Goal: Task Accomplishment & Management: Use online tool/utility

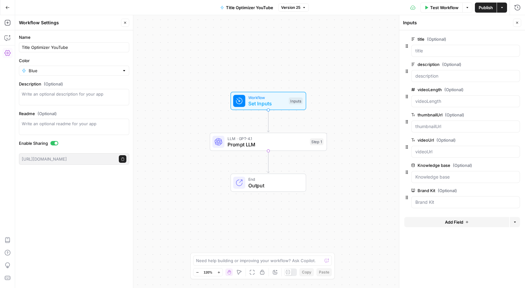
click at [517, 24] on icon "button" at bounding box center [517, 23] width 4 height 4
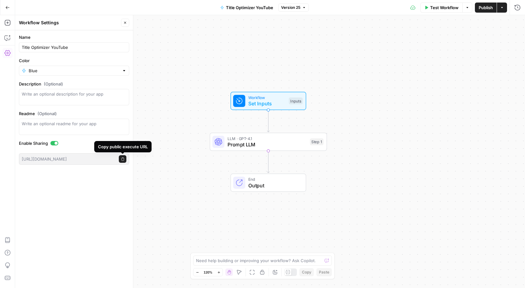
click at [123, 160] on icon "button" at bounding box center [122, 158] width 3 height 3
click at [9, 7] on span "Go Back" at bounding box center [9, 7] width 0 height 0
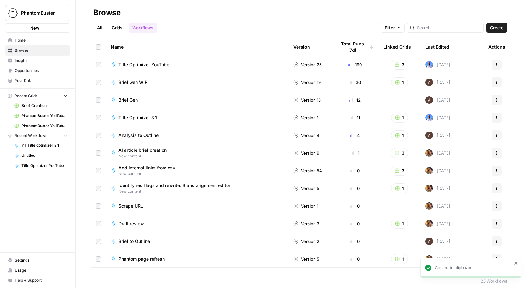
click at [499, 65] on button "Actions" at bounding box center [496, 65] width 10 height 10
click at [345, 22] on div "All Grids Workflows Filter Create" at bounding box center [300, 25] width 414 height 15
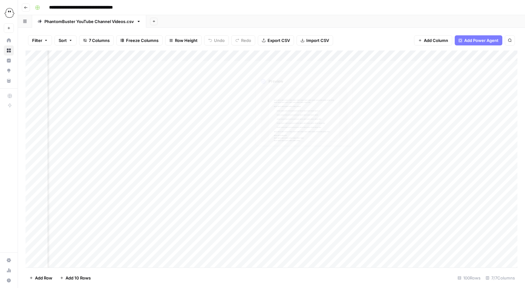
scroll to position [0, 304]
click at [490, 55] on button "Add Column" at bounding box center [500, 56] width 33 height 8
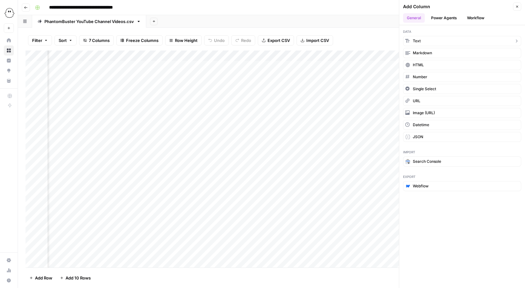
click at [427, 43] on button "Text" at bounding box center [462, 41] width 118 height 10
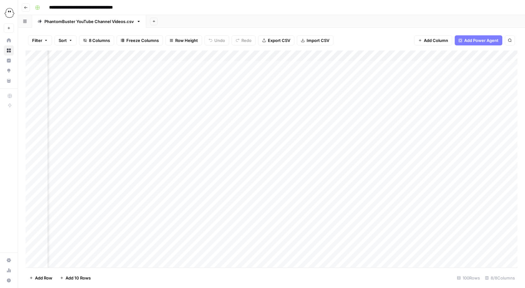
scroll to position [0, 394]
click at [437, 56] on div "Add Column" at bounding box center [272, 158] width 492 height 217
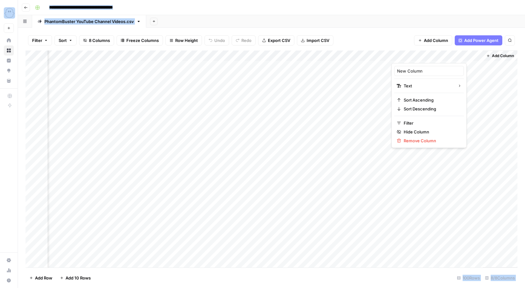
click at [437, 56] on div at bounding box center [436, 56] width 91 height 13
click at [409, 70] on input "New Column" at bounding box center [429, 71] width 64 height 6
drag, startPoint x: 430, startPoint y: 70, endPoint x: 341, endPoint y: 60, distance: 88.7
click at [341, 60] on body "**********" at bounding box center [262, 144] width 525 height 288
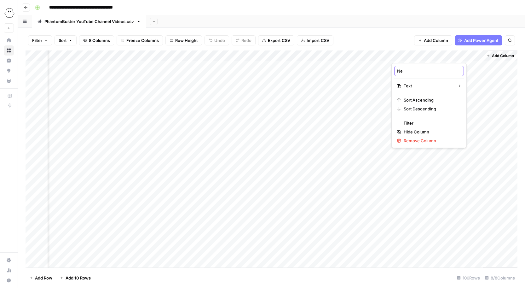
type input "N"
type input "Video ID"
click at [414, 68] on div "Add Column" at bounding box center [272, 158] width 492 height 217
click at [217, 54] on div "Add Column" at bounding box center [272, 158] width 492 height 217
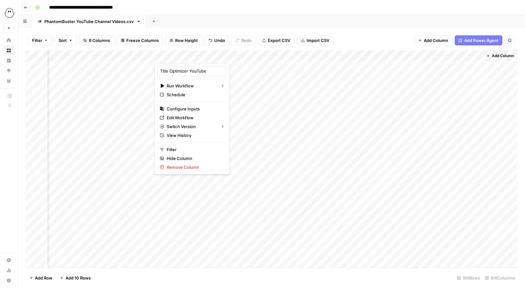
click at [376, 32] on div "Filter Sort 8 Columns Freeze Columns Row Height Undo Redo Export CSV Import CSV…" at bounding box center [272, 40] width 492 height 20
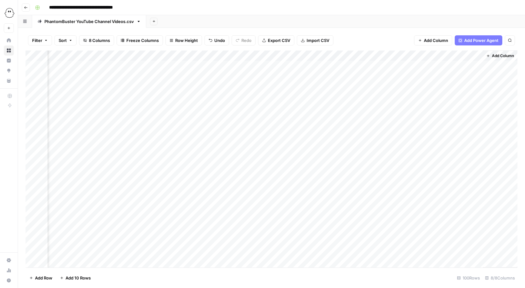
click at [218, 54] on div "Add Column" at bounding box center [272, 158] width 492 height 217
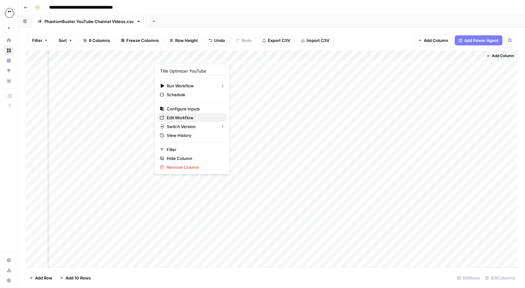
click at [184, 115] on span "Edit Workflow" at bounding box center [194, 117] width 55 height 6
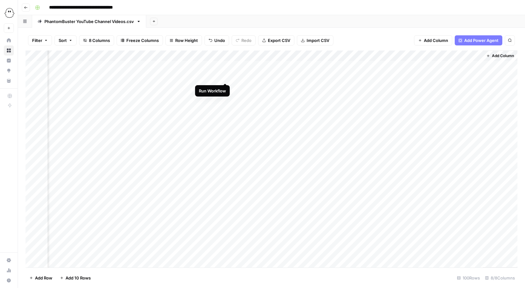
click at [225, 76] on div "Add Column" at bounding box center [272, 158] width 492 height 217
click at [218, 53] on div "Add Column" at bounding box center [272, 158] width 492 height 217
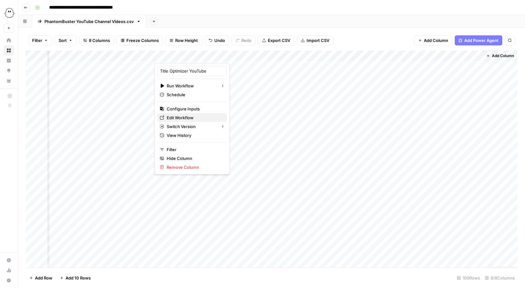
click at [173, 117] on span "Edit Workflow" at bounding box center [194, 117] width 55 height 6
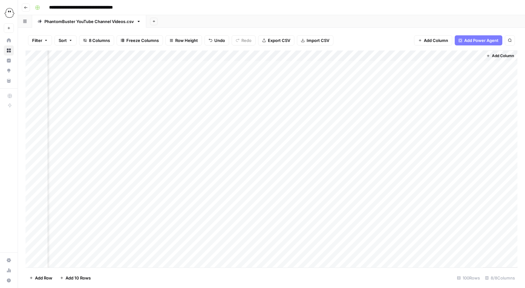
click at [245, 55] on div "Add Column" at bounding box center [272, 158] width 492 height 217
click at [245, 55] on div at bounding box center [311, 56] width 161 height 13
click at [253, 68] on input "Output" at bounding box center [269, 71] width 64 height 6
drag, startPoint x: 253, startPoint y: 68, endPoint x: 144, endPoint y: 31, distance: 115.1
click at [144, 31] on body "**********" at bounding box center [262, 144] width 525 height 288
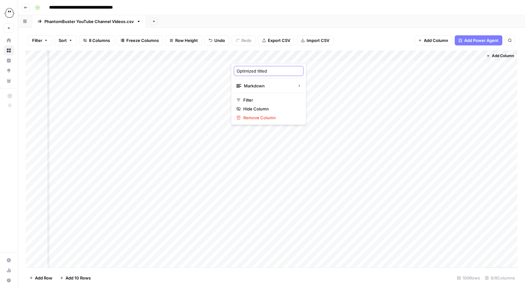
type input "Optimized title"
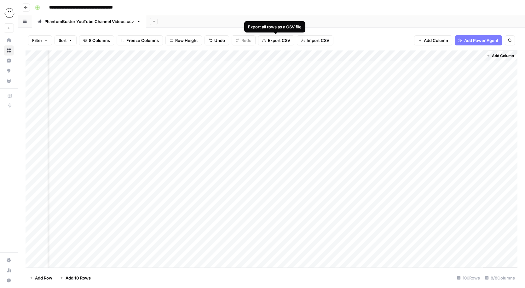
click at [276, 40] on span "Export CSV" at bounding box center [279, 40] width 22 height 6
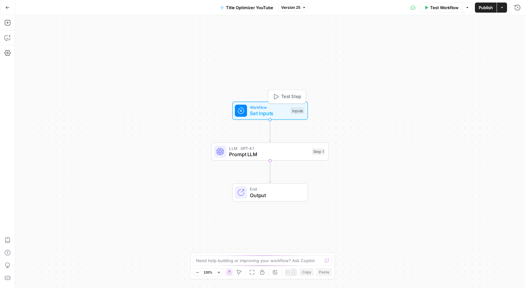
click at [292, 112] on div "Inputs" at bounding box center [297, 110] width 14 height 7
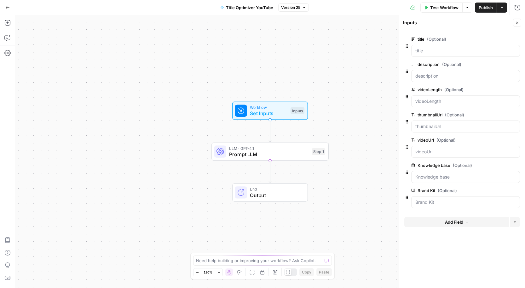
click at [423, 221] on button "Add Field" at bounding box center [456, 222] width 105 height 10
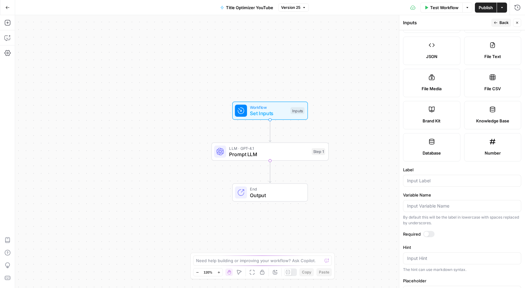
scroll to position [72, 0]
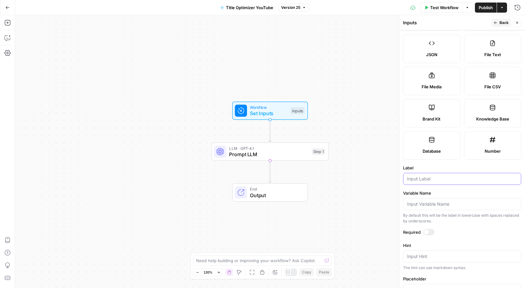
click at [425, 179] on input "Label" at bounding box center [462, 178] width 110 height 6
type input "Video ID"
click at [336, 107] on div "Workflow Set Inputs Inputs LLM · GPT-4.1 Prompt LLM Step 1 End Output" at bounding box center [270, 151] width 510 height 272
click at [261, 94] on div "Workflow Set Inputs Inputs LLM · GPT-4.1 Prompt LLM Step 1 End Output" at bounding box center [270, 151] width 510 height 272
click at [294, 95] on span "Test Step" at bounding box center [291, 96] width 20 height 7
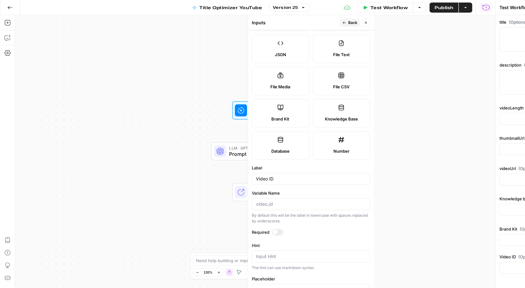
type input "PhantomBuster YT"
type input "PhantomBuster YouTube Title Knowledge Base"
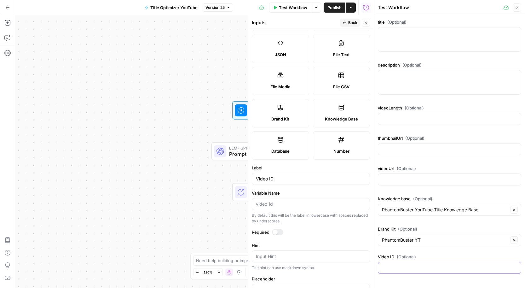
click at [398, 268] on input "Video ID (Optional)" at bounding box center [449, 267] width 135 height 6
click at [409, 264] on input "Video ID (Optional)" at bounding box center [449, 267] width 135 height 6
click at [411, 267] on input "Video ID (Optional)" at bounding box center [449, 267] width 135 height 6
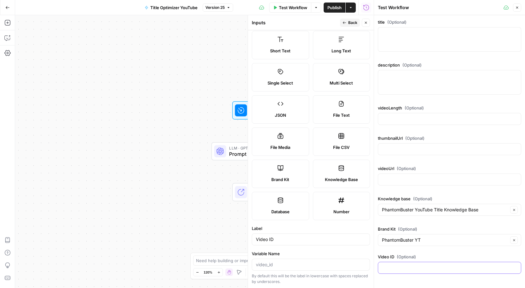
scroll to position [0, 0]
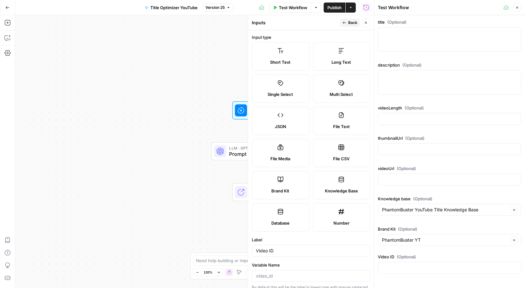
click at [348, 22] on span "Back" at bounding box center [352, 23] width 9 height 6
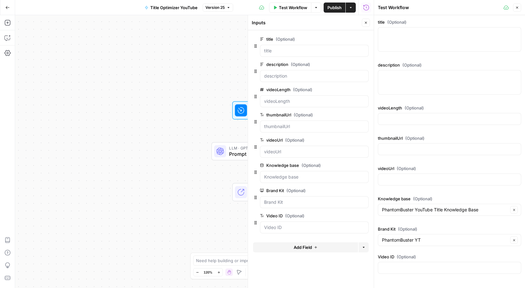
click at [346, 214] on span "edit field" at bounding box center [345, 215] width 14 height 5
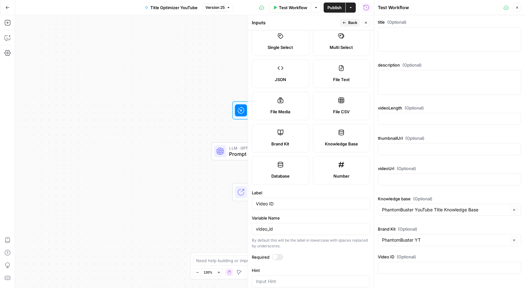
scroll to position [71, 0]
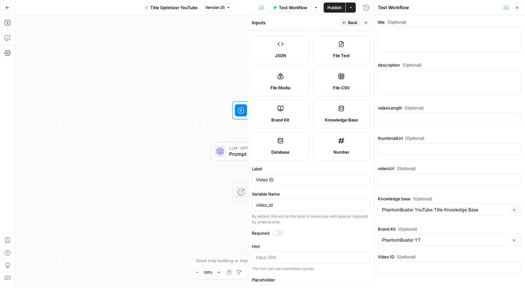
click at [276, 208] on div "video_id" at bounding box center [311, 205] width 118 height 12
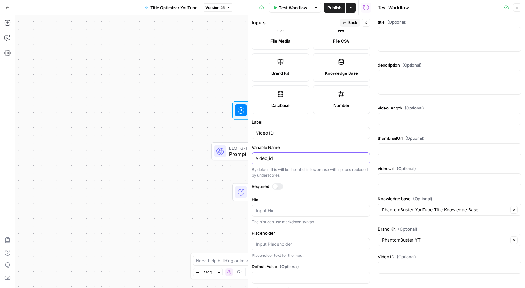
scroll to position [126, 0]
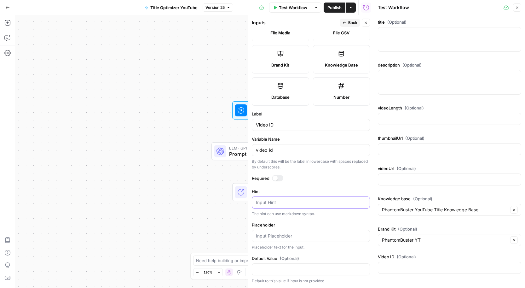
click at [272, 205] on textarea "Hint" at bounding box center [311, 202] width 110 height 6
click at [275, 231] on div at bounding box center [311, 236] width 118 height 12
click at [270, 268] on input "Default Value (Optional)" at bounding box center [311, 269] width 110 height 6
click at [369, 21] on button "Close" at bounding box center [366, 23] width 8 height 8
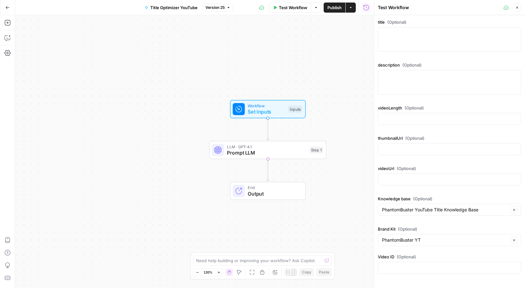
click at [266, 187] on span "End" at bounding box center [273, 187] width 51 height 6
click at [258, 188] on span "End" at bounding box center [273, 187] width 51 height 6
click at [270, 196] on span "Output" at bounding box center [273, 194] width 51 height 8
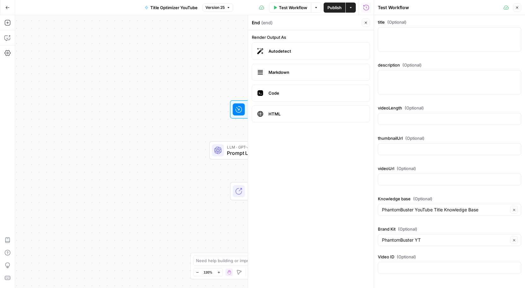
click at [181, 80] on div "Workflow Set Inputs Inputs LLM · GPT-4.1 Prompt LLM Step 1 End Output" at bounding box center [194, 151] width 358 height 272
click at [367, 23] on span "Close" at bounding box center [367, 23] width 0 height 0
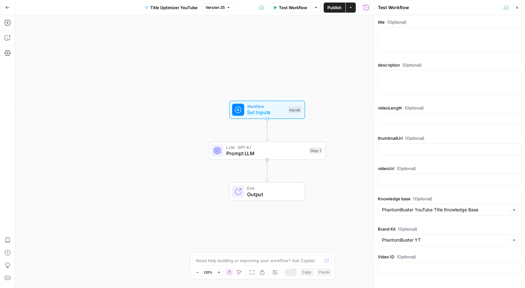
click at [265, 190] on span "Output" at bounding box center [272, 194] width 51 height 8
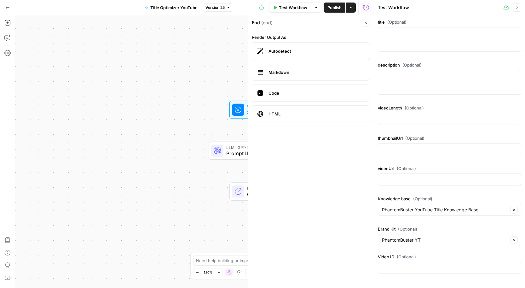
click at [173, 125] on div "Workflow Set Inputs Inputs LLM · GPT-4.1 Prompt LLM Step 1 End Output" at bounding box center [194, 151] width 358 height 272
click at [173, 209] on div "Workflow Set Inputs Inputs LLM · GPT-4.1 Prompt LLM Step 1 End Output" at bounding box center [194, 151] width 358 height 272
click at [367, 24] on icon "button" at bounding box center [366, 23] width 4 height 4
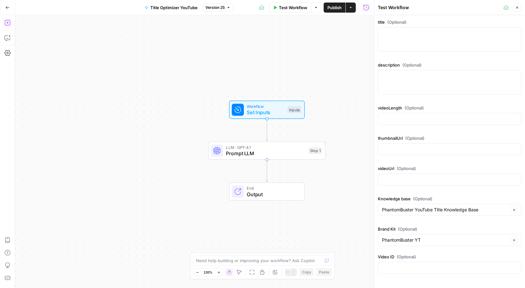
click at [6, 20] on icon "button" at bounding box center [7, 23] width 6 height 6
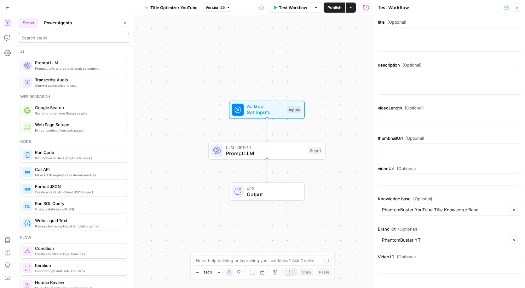
click at [43, 40] on input "search" at bounding box center [74, 38] width 105 height 6
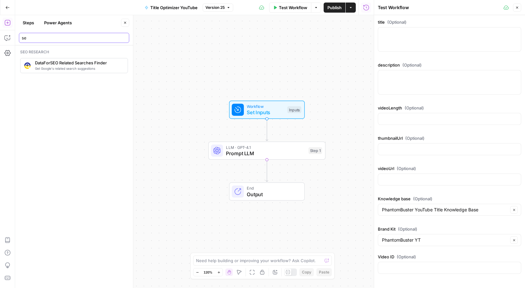
type input "s"
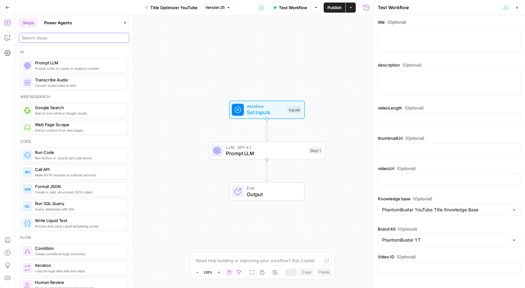
scroll to position [6, 0]
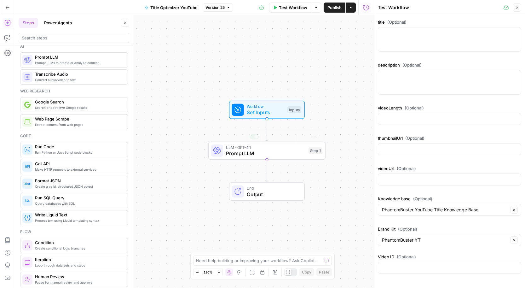
click at [197, 169] on div "Workflow Set Inputs Inputs LLM · GPT-4.1 Prompt LLM Step 1 Copy step Delete ste…" at bounding box center [194, 151] width 358 height 272
click at [62, 37] on input "search" at bounding box center [74, 38] width 105 height 6
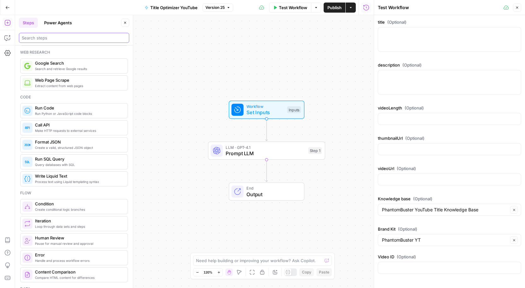
scroll to position [0, 0]
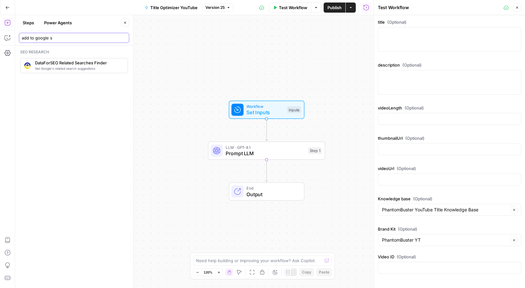
type input "add to google s"
click at [50, 27] on button "Power Agents" at bounding box center [57, 23] width 35 height 10
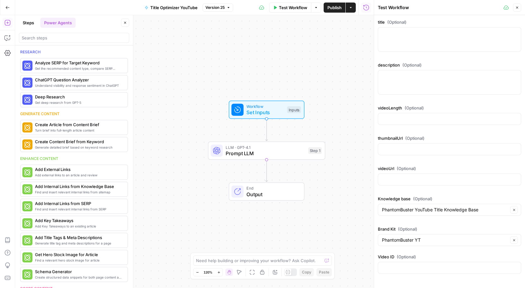
click at [45, 43] on header "Steps Power Agents Close" at bounding box center [74, 30] width 118 height 30
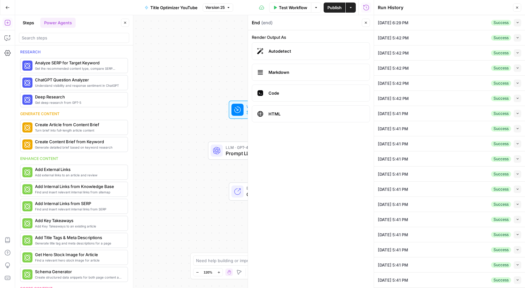
click at [48, 44] on header "Steps Power Agents Close" at bounding box center [74, 30] width 118 height 30
click at [54, 37] on input "search" at bounding box center [74, 38] width 105 height 6
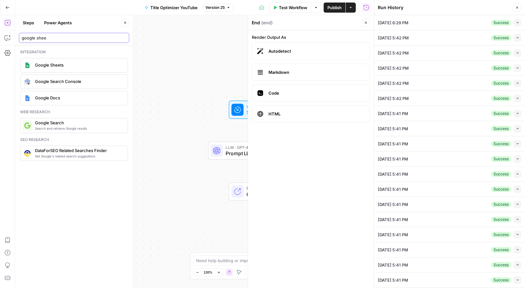
type input "google shee"
click at [516, 6] on icon "button" at bounding box center [517, 8] width 4 height 4
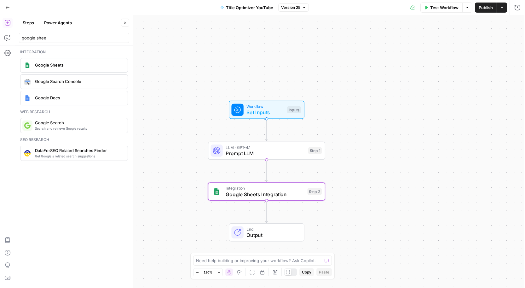
type textarea "Google Sheets Integration"
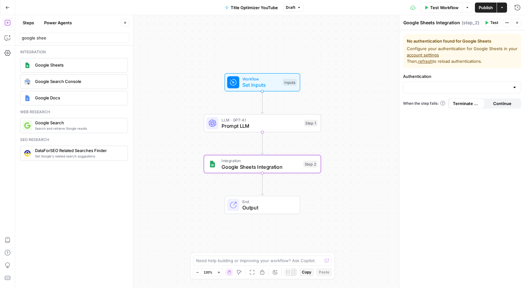
drag, startPoint x: 237, startPoint y: 163, endPoint x: 154, endPoint y: 4, distance: 179.9
click at [264, 167] on span "Google Sheets Integration" at bounding box center [260, 167] width 79 height 8
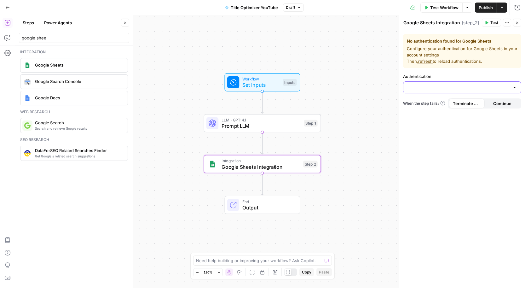
click at [431, 88] on input "Authentication" at bounding box center [458, 87] width 102 height 6
click at [424, 102] on span "﹢ Create New" at bounding box center [460, 103] width 105 height 6
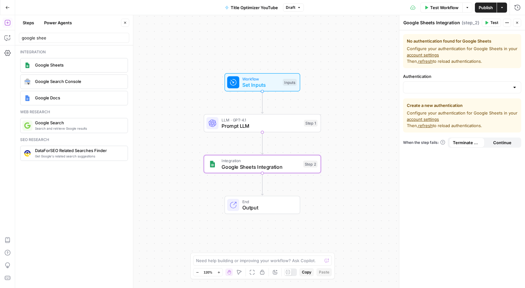
click at [421, 81] on div at bounding box center [462, 87] width 118 height 12
click at [426, 104] on span "﹢ Create New" at bounding box center [460, 103] width 105 height 6
click at [501, 145] on span "Continue" at bounding box center [502, 142] width 18 height 6
click at [473, 140] on span "Terminate Workflow" at bounding box center [467, 142] width 28 height 6
click at [513, 86] on div at bounding box center [514, 87] width 5 height 6
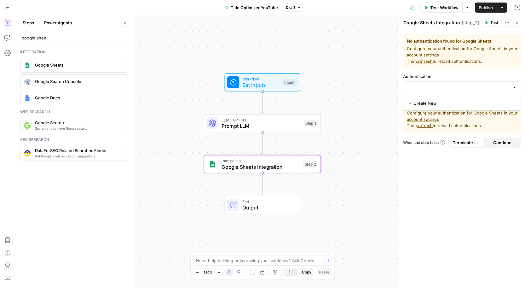
click at [435, 103] on span "﹢ Create New" at bounding box center [460, 103] width 105 height 6
click at [227, 163] on span "Google Sheets Integration" at bounding box center [260, 167] width 79 height 8
click at [506, 20] on button "Actions" at bounding box center [507, 23] width 8 height 8
click at [430, 24] on textarea "Google Sheets Integration" at bounding box center [431, 23] width 57 height 6
click at [464, 20] on span "( step_2 )" at bounding box center [470, 23] width 18 height 6
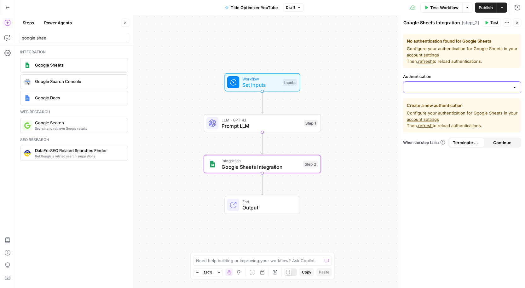
click at [462, 89] on input "Authentication" at bounding box center [458, 87] width 102 height 6
click at [416, 54] on link "account settings" at bounding box center [423, 54] width 32 height 5
click at [411, 94] on div "No authentication found for Google Sheets Configure your authentication for Goo…" at bounding box center [462, 158] width 126 height 257
click at [418, 86] on input "Authentication" at bounding box center [458, 87] width 102 height 6
click at [415, 104] on span "﹢ Create New" at bounding box center [460, 103] width 105 height 6
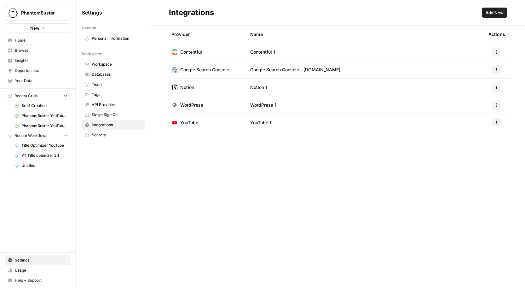
click at [496, 13] on span "Add New" at bounding box center [494, 12] width 18 height 6
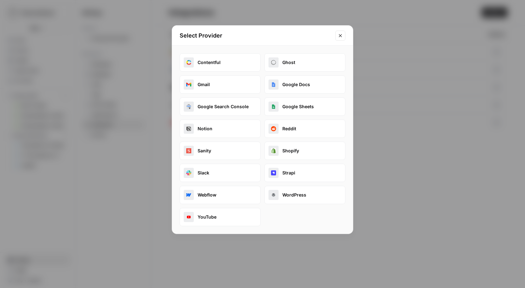
click at [296, 105] on button "Google Sheets" at bounding box center [304, 106] width 81 height 18
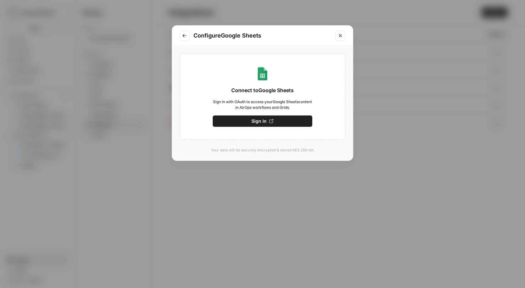
click at [241, 124] on button "Sign In" at bounding box center [263, 120] width 100 height 11
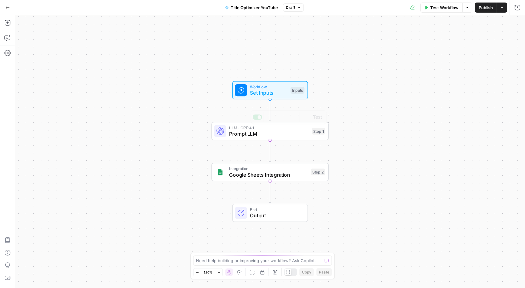
click at [279, 178] on span "Google Sheets Integration" at bounding box center [268, 175] width 79 height 8
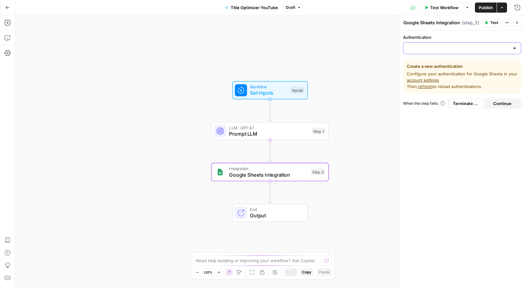
click at [435, 47] on input "Authentication" at bounding box center [458, 48] width 102 height 6
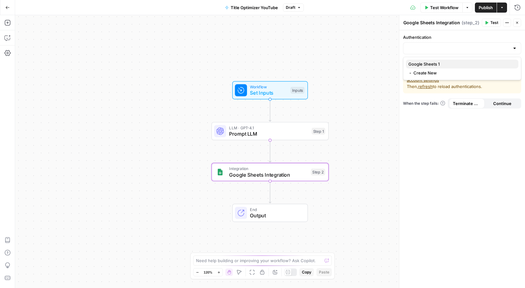
click at [428, 62] on span "Google Sheets 1" at bounding box center [460, 64] width 105 height 6
type input "Google Sheets 1"
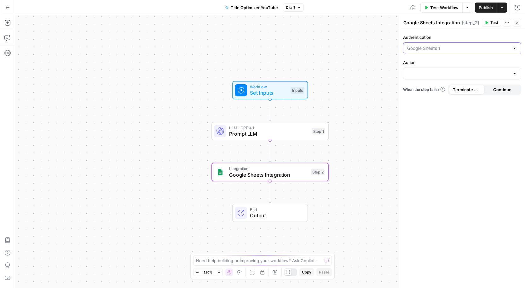
click at [449, 49] on input "Authentication" at bounding box center [458, 48] width 102 height 6
type input "Google Sheets 1"
click at [444, 122] on div "Authentication Google Sheets 1 Action When the step fails: Terminate Workflow C…" at bounding box center [462, 158] width 126 height 257
click at [427, 69] on div at bounding box center [462, 73] width 118 height 12
click at [445, 32] on div "Authentication Google Sheets 1 Action When the step fails: Terminate Workflow C…" at bounding box center [462, 158] width 126 height 257
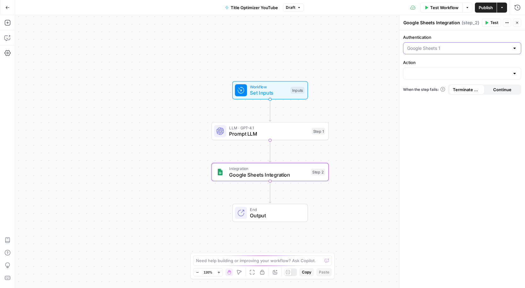
click at [444, 45] on input "Authentication" at bounding box center [458, 48] width 102 height 6
click at [445, 48] on input "Authentication" at bounding box center [458, 48] width 102 height 6
type input "f"
click at [426, 72] on span "﹢ Create New" at bounding box center [460, 73] width 105 height 6
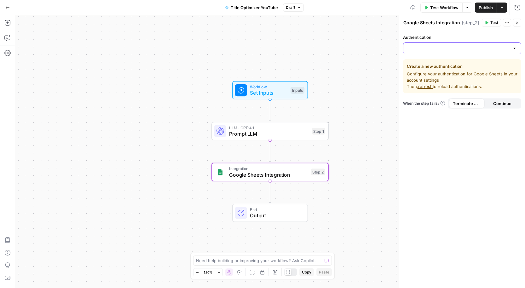
click at [424, 48] on input "Authentication" at bounding box center [458, 48] width 102 height 6
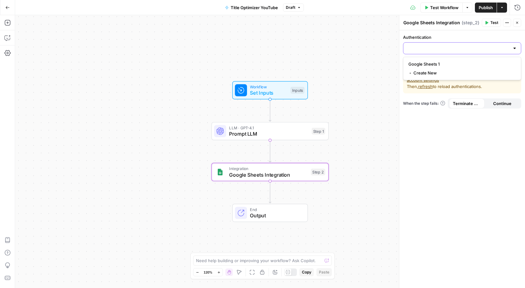
click at [435, 50] on input "Authentication" at bounding box center [458, 48] width 102 height 6
paste input "PB YT Titles"
type input "PB YT Titles"
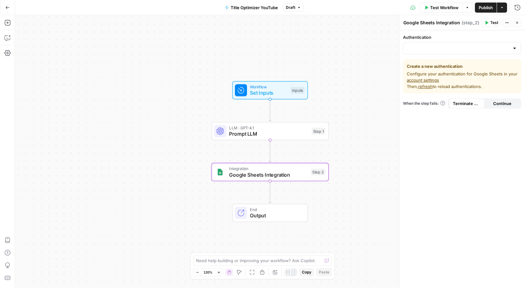
click at [450, 129] on div "Authentication Create a new authentication Configure your authentication for Go…" at bounding box center [462, 158] width 126 height 257
click at [426, 57] on div "Authentication Create a new authentication Configure your authentication for Go…" at bounding box center [462, 158] width 126 height 257
click at [426, 47] on input "Authentication" at bounding box center [458, 48] width 102 height 6
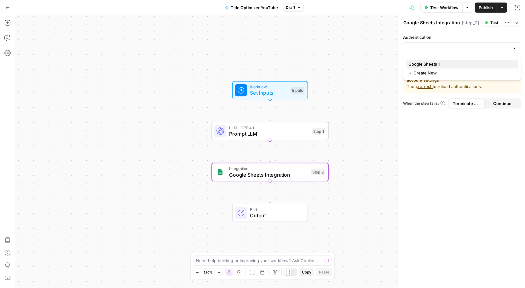
click at [429, 63] on span "Google Sheets 1" at bounding box center [460, 64] width 105 height 6
type input "Google Sheets 1"
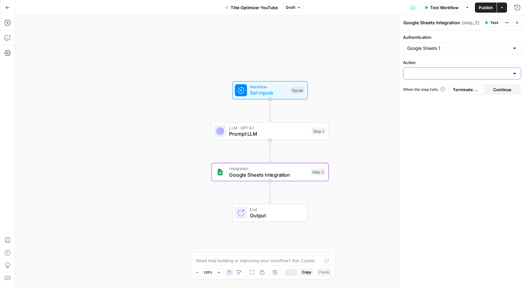
click at [420, 76] on input "Action" at bounding box center [458, 73] width 102 height 6
click at [423, 86] on span "Create Spreadsheet" at bounding box center [460, 89] width 105 height 6
type input "Create Spreadsheet"
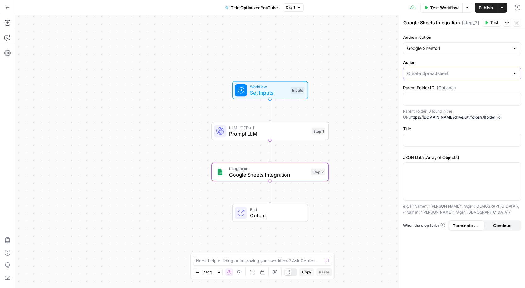
click at [435, 70] on input "Action" at bounding box center [458, 73] width 102 height 6
type input "Create Spreadsheet"
click at [430, 66] on div "Action Create Spreadsheet" at bounding box center [462, 69] width 118 height 20
click at [430, 70] on input "Action" at bounding box center [458, 73] width 102 height 6
type input "u"
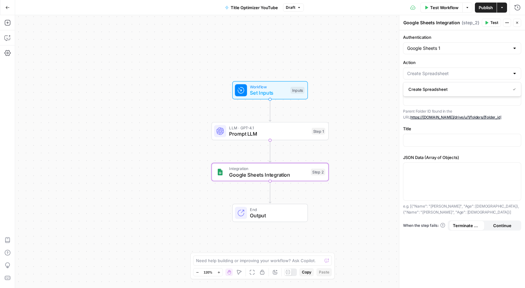
type input "Create Spreadsheet"
click at [439, 57] on div "Authentication Google Sheets 1 Action Create Spreadsheet Parent Folder ID (Opti…" at bounding box center [462, 158] width 126 height 257
click at [435, 68] on div "Create Spreadsheet" at bounding box center [462, 73] width 118 height 12
click at [427, 89] on span "Create Spreadsheet" at bounding box center [457, 89] width 99 height 6
type input "Create Spreadsheet"
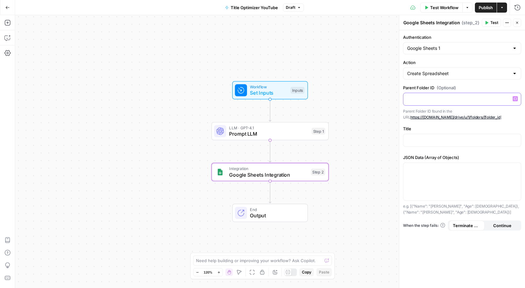
click at [417, 101] on p at bounding box center [462, 98] width 110 height 6
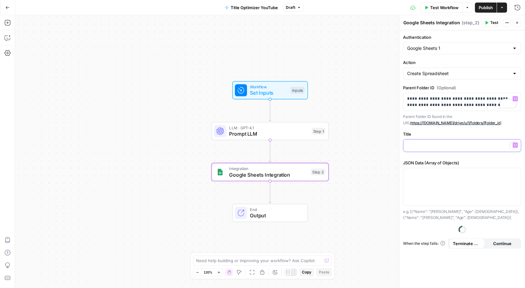
click at [449, 145] on p "To enrich screen reader interactions, please activate Accessibility in Grammarl…" at bounding box center [462, 145] width 110 height 6
click at [492, 226] on button "Continue" at bounding box center [502, 231] width 36 height 10
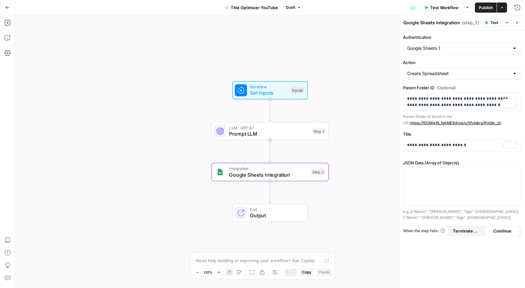
click at [468, 227] on span "Terminate Workflow" at bounding box center [467, 230] width 28 height 6
click at [492, 21] on span "Test" at bounding box center [494, 23] width 8 height 6
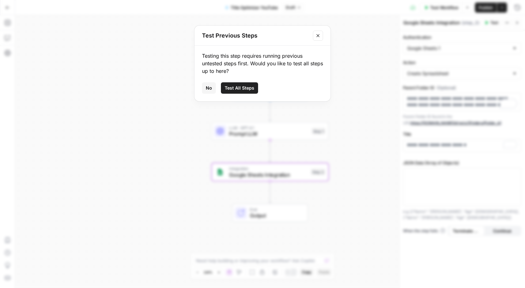
click at [240, 87] on span "Test All Steps" at bounding box center [240, 88] width 30 height 6
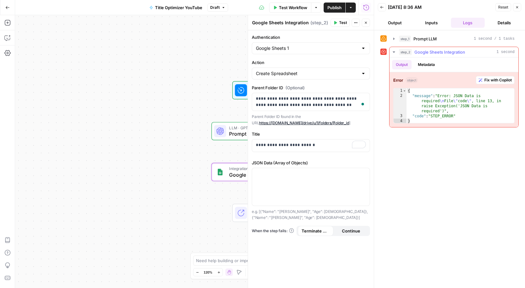
click at [484, 78] on span "Fix with Copilot" at bounding box center [497, 80] width 27 height 6
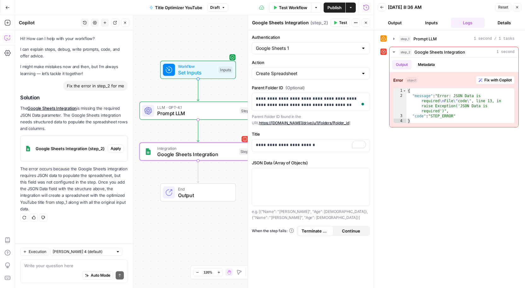
click at [117, 146] on span "Apply" at bounding box center [116, 149] width 10 height 6
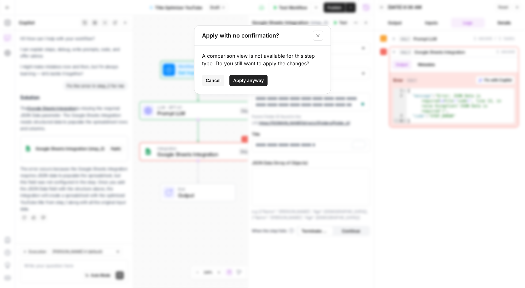
click at [244, 80] on span "Apply anyway" at bounding box center [248, 80] width 31 height 6
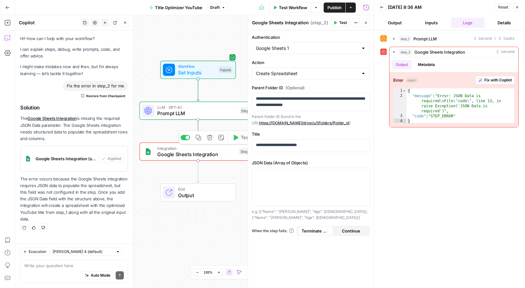
click at [233, 149] on span "Integration" at bounding box center [196, 148] width 79 height 6
click at [243, 138] on span "Test" at bounding box center [245, 137] width 9 height 7
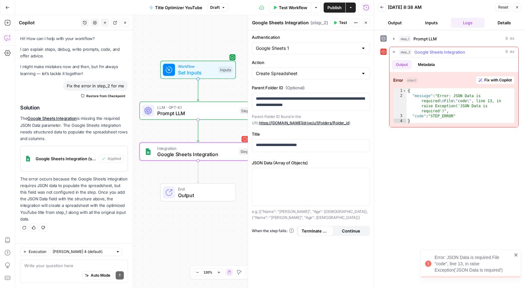
click at [487, 79] on span "Fix with Copilot" at bounding box center [497, 80] width 27 height 6
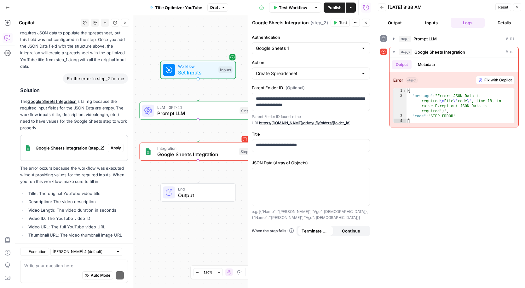
scroll to position [181, 0]
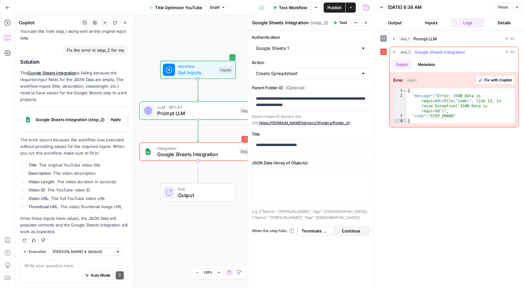
click at [485, 77] on span "Fix with Copilot" at bounding box center [497, 80] width 27 height 6
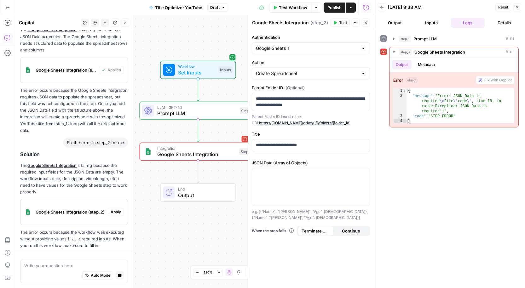
scroll to position [145, 0]
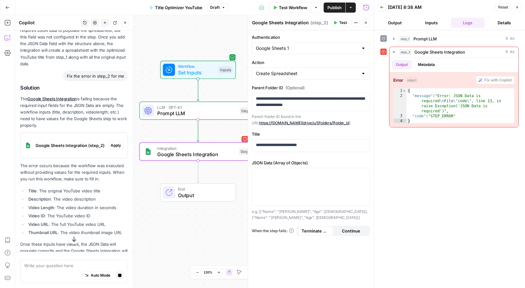
click at [115, 142] on button "Apply" at bounding box center [116, 145] width 16 height 8
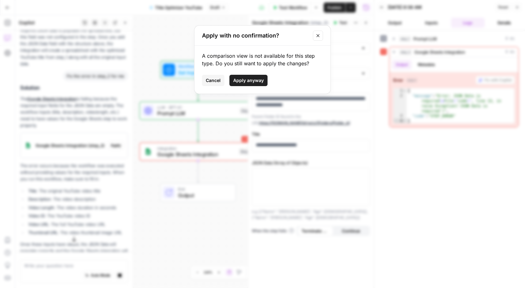
click at [243, 78] on span "Apply anyway" at bounding box center [248, 80] width 31 height 6
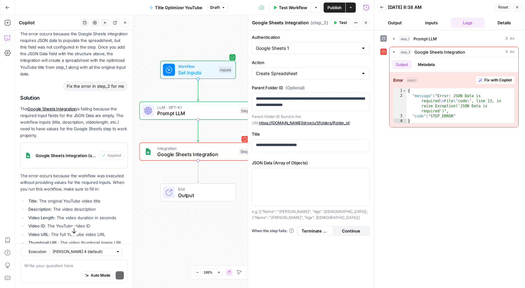
scroll to position [155, 0]
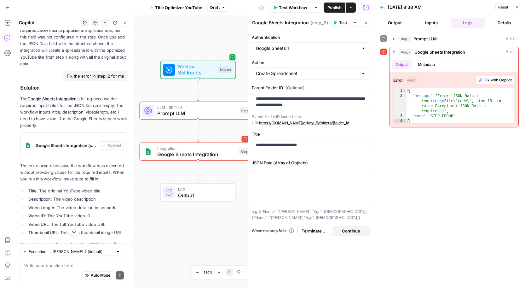
click at [207, 67] on span "Workflow" at bounding box center [196, 66] width 37 height 6
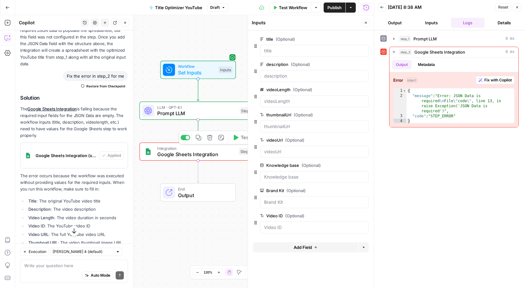
click at [225, 152] on span "Google Sheets Integration" at bounding box center [196, 154] width 79 height 8
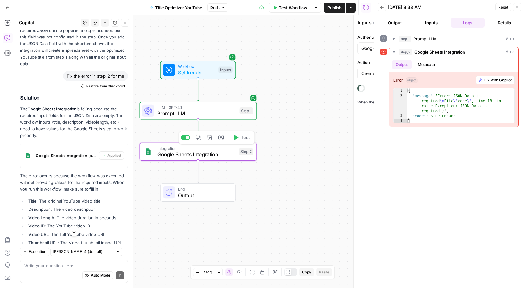
type textarea "Google Sheets Integration"
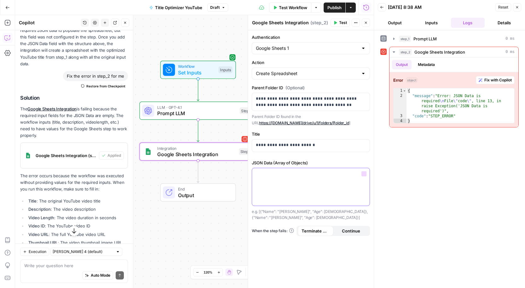
click at [277, 192] on div at bounding box center [310, 186] width 117 height 37
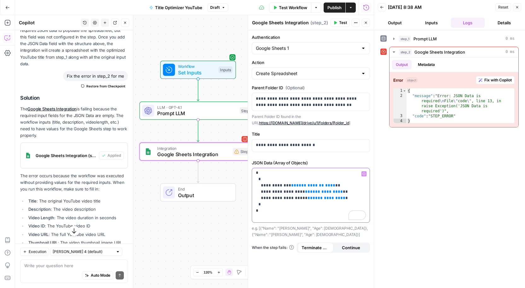
scroll to position [1, 0]
drag, startPoint x: 323, startPoint y: 184, endPoint x: 260, endPoint y: 186, distance: 62.7
click at [260, 186] on p "**********" at bounding box center [311, 194] width 110 height 50
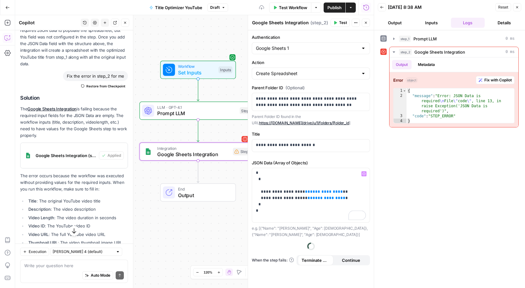
click at [340, 23] on span "Test" at bounding box center [343, 23] width 8 height 6
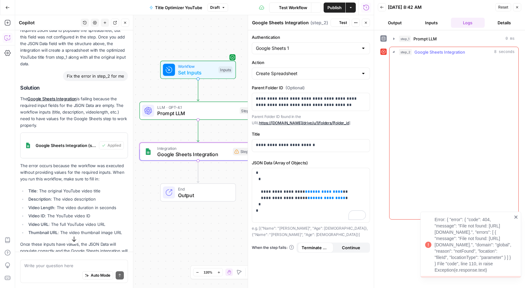
scroll to position [155, 0]
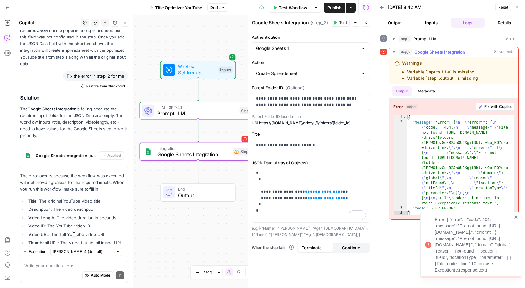
click at [488, 108] on span "Fix with Copilot" at bounding box center [497, 107] width 27 height 6
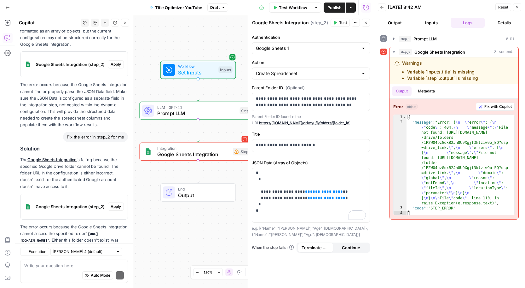
scroll to position [505, 0]
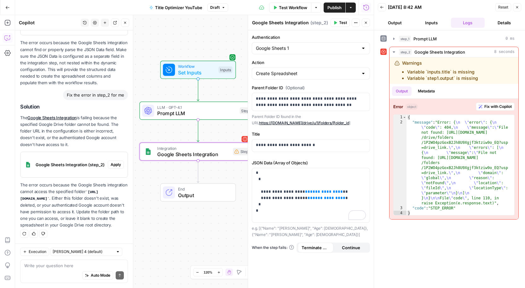
click at [114, 162] on span "Apply" at bounding box center [116, 165] width 10 height 6
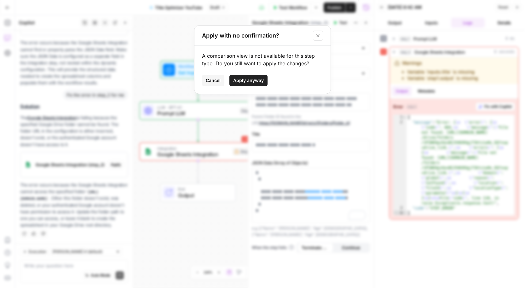
click at [238, 81] on span "Apply anyway" at bounding box center [248, 80] width 31 height 6
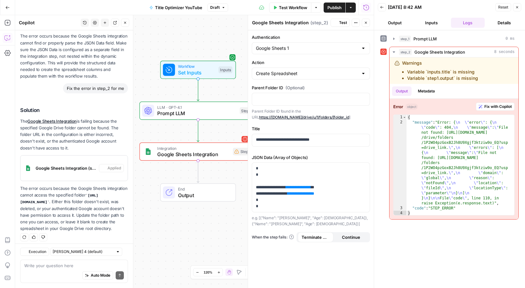
scroll to position [515, 0]
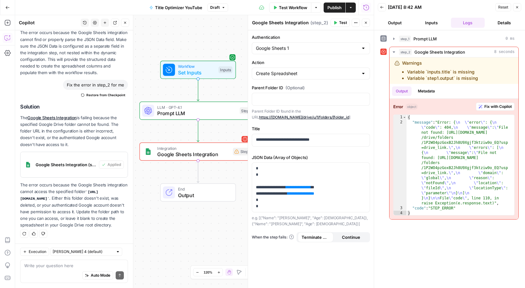
click at [300, 7] on span "Test Workflow" at bounding box center [293, 7] width 28 height 6
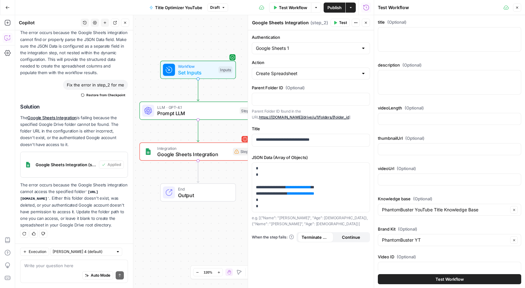
click at [413, 280] on button "Test Workflow" at bounding box center [449, 279] width 143 height 10
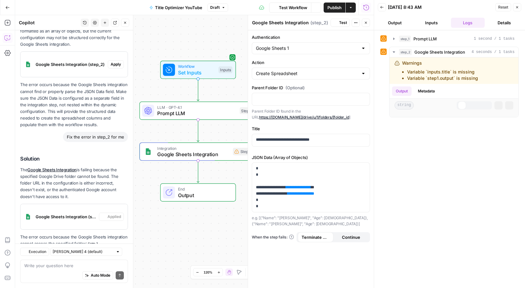
scroll to position [515, 0]
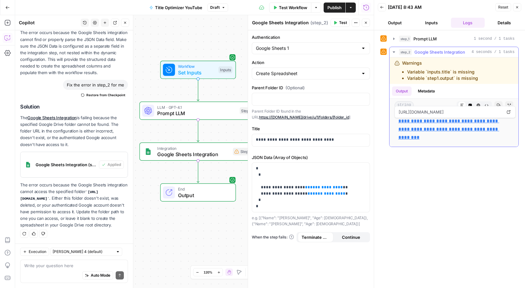
click at [421, 127] on link "**********" at bounding box center [448, 128] width 101 height 21
click at [215, 110] on span "Prompt LLM" at bounding box center [196, 113] width 79 height 8
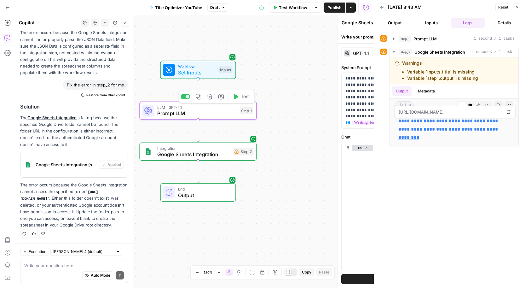
type textarea "Prompt LLM"
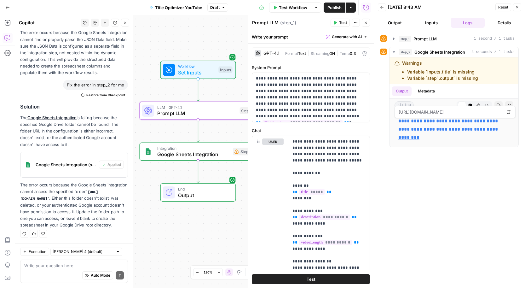
click at [392, 25] on button "Output" at bounding box center [395, 23] width 34 height 10
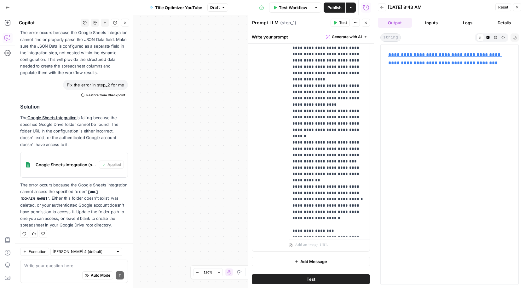
scroll to position [156, 0]
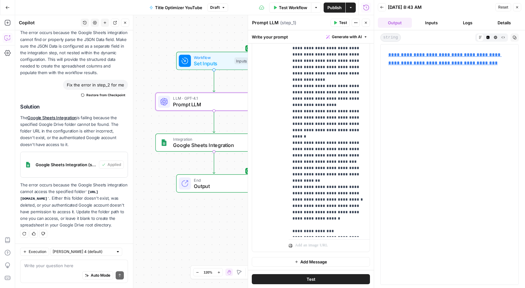
click at [297, 24] on div "Prompt LLM Prompt LLM ( step_1 )" at bounding box center [290, 22] width 77 height 7
click at [208, 180] on span "End" at bounding box center [219, 180] width 51 height 6
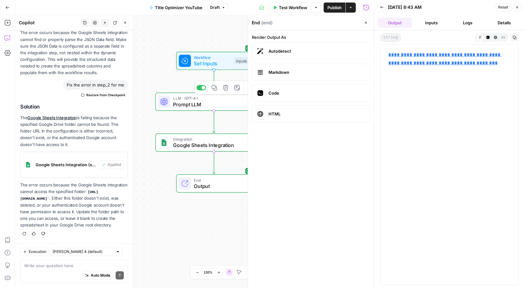
click at [203, 106] on span "Prompt LLM" at bounding box center [212, 104] width 79 height 8
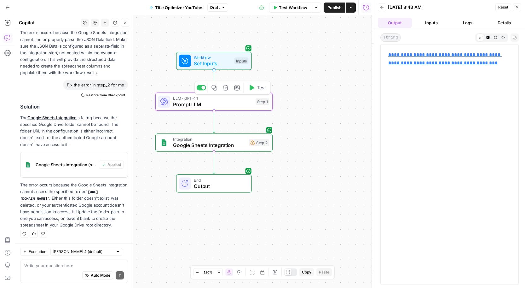
type textarea "Prompt LLM"
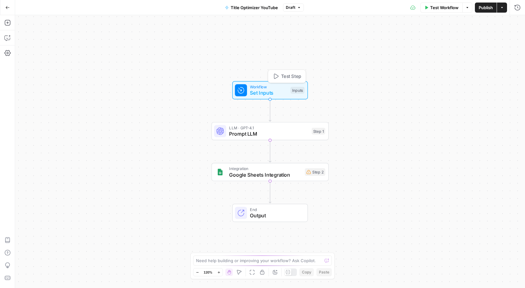
click at [278, 74] on icon "button" at bounding box center [275, 76] width 6 height 6
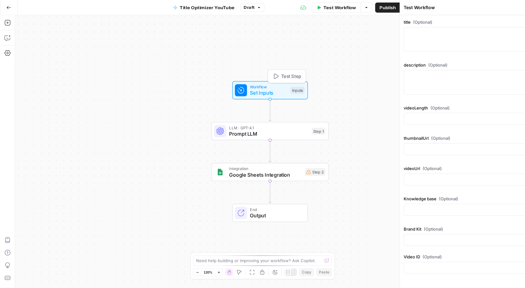
type input "PhantomBuster YouTube Title Knowledge Base"
type input "PhantomBuster YT"
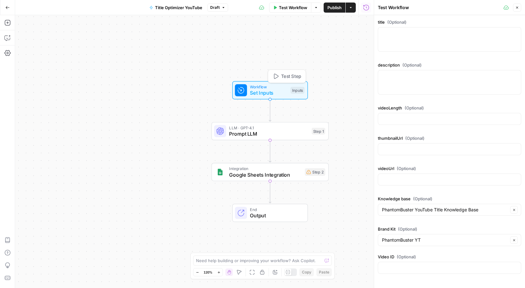
click at [275, 73] on icon "button" at bounding box center [275, 76] width 6 height 6
click at [301, 53] on div "Workflow Set Inputs Inputs Test Step LLM · GPT-4.1 Prompt LLM Step 1 Integratio…" at bounding box center [194, 151] width 358 height 272
click at [288, 8] on span "Test Workflow" at bounding box center [293, 7] width 28 height 6
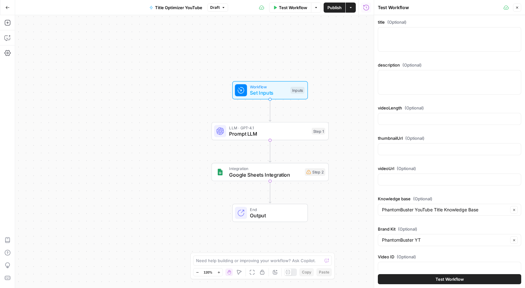
click at [440, 283] on button "Test Workflow" at bounding box center [449, 279] width 143 height 10
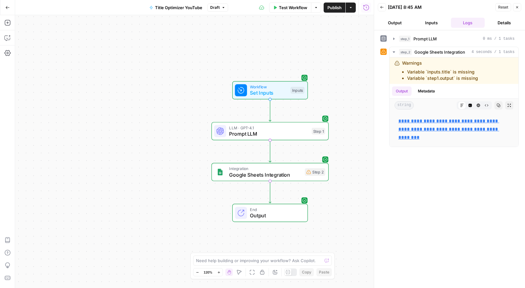
click at [397, 26] on button "Output" at bounding box center [395, 23] width 34 height 10
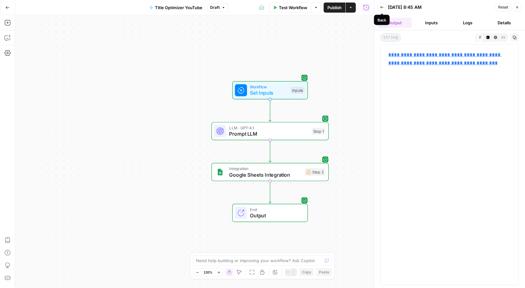
click at [380, 6] on icon "button" at bounding box center [382, 7] width 4 height 4
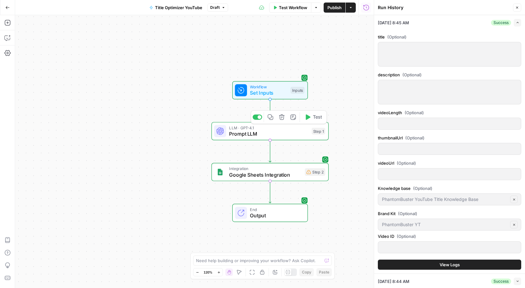
click at [272, 130] on span "Prompt LLM" at bounding box center [268, 134] width 79 height 8
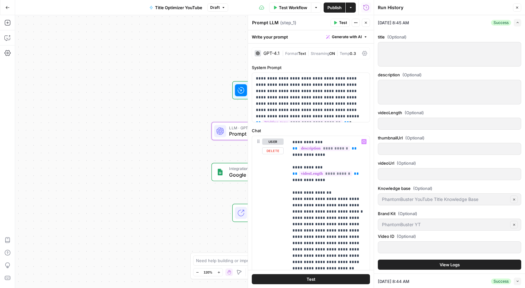
scroll to position [68, 0]
click at [356, 23] on icon "button" at bounding box center [356, 23] width 4 height 4
click at [313, 17] on header "Prompt LLM Prompt LLM ( step_1 ) Test Actions Close" at bounding box center [311, 22] width 126 height 15
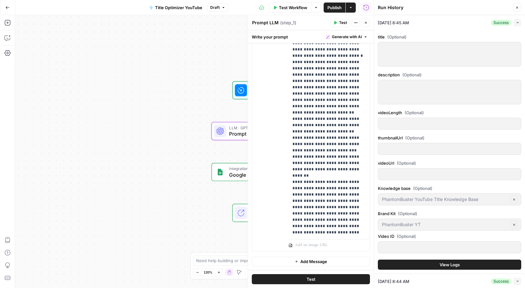
scroll to position [0, 0]
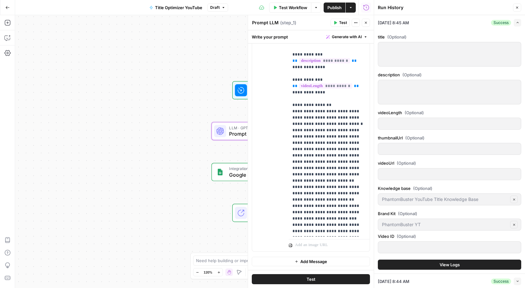
click at [518, 10] on button "Close" at bounding box center [517, 7] width 8 height 8
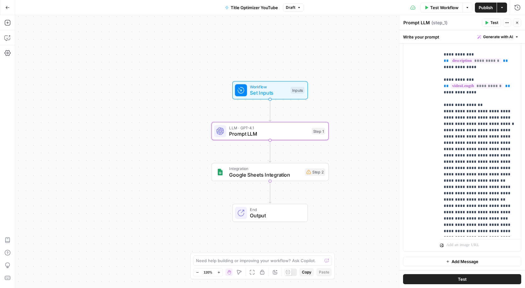
click at [290, 138] on div "LLM · GPT-4.1 Prompt LLM Step 1 Copy step Delete step Add Note Test" at bounding box center [269, 131] width 117 height 18
click at [289, 136] on span "Prompt LLM" at bounding box center [268, 134] width 79 height 8
click at [494, 26] on button "Test" at bounding box center [491, 23] width 19 height 8
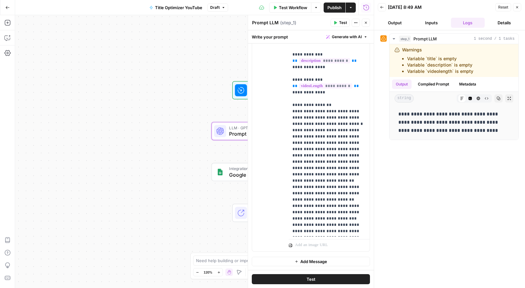
click at [404, 24] on button "Output" at bounding box center [395, 23] width 34 height 10
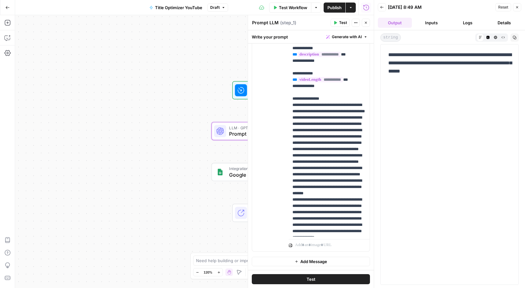
click at [430, 26] on button "Inputs" at bounding box center [431, 23] width 34 height 10
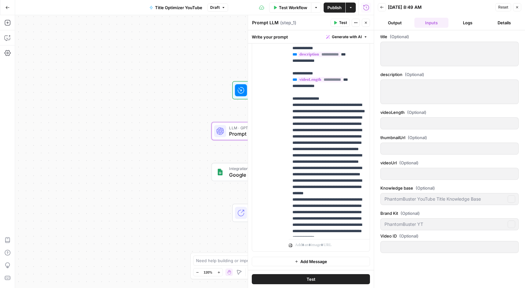
click at [467, 23] on button "Logs" at bounding box center [468, 23] width 34 height 10
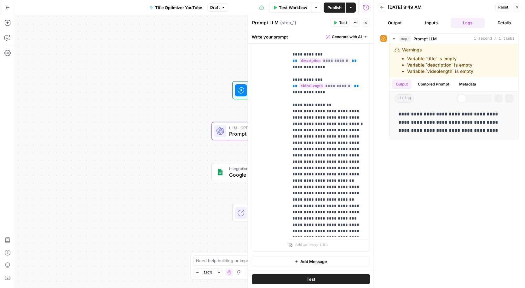
click at [489, 23] on button "Details" at bounding box center [504, 23] width 34 height 10
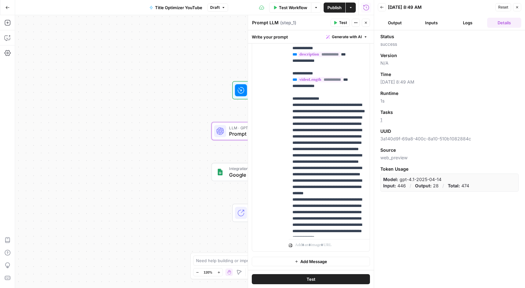
click at [516, 11] on button "Close" at bounding box center [517, 7] width 8 height 8
